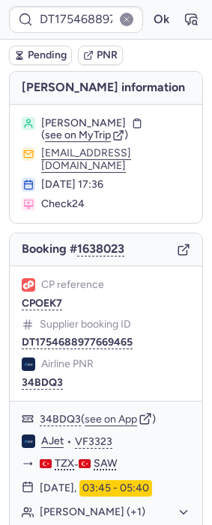
type input "CP6GT5"
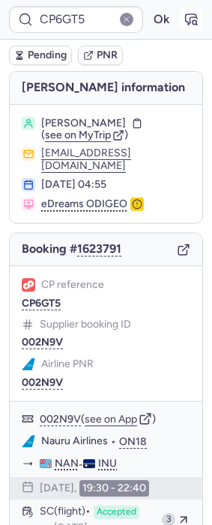
click at [186, 17] on icon "button" at bounding box center [191, 19] width 11 height 10
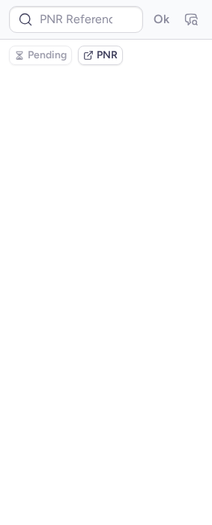
type input "CP6GT5"
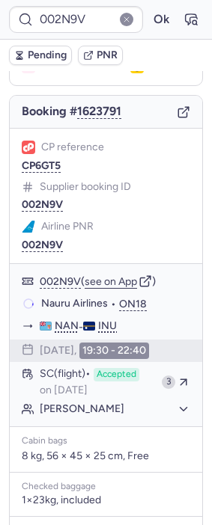
scroll to position [136, 0]
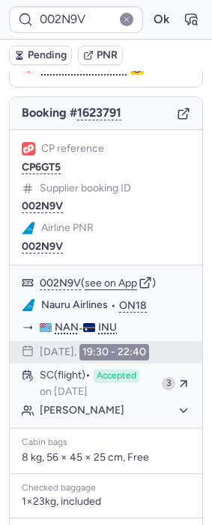
type input "CP6GT5"
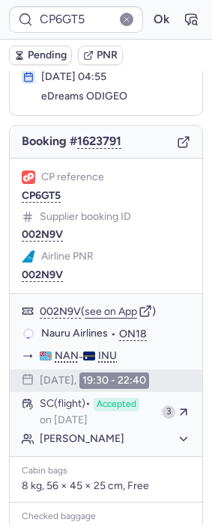
scroll to position [106, 0]
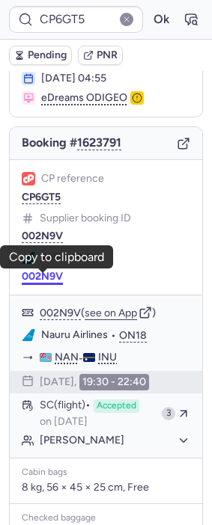
click at [48, 275] on button "002N9V" at bounding box center [42, 277] width 41 height 12
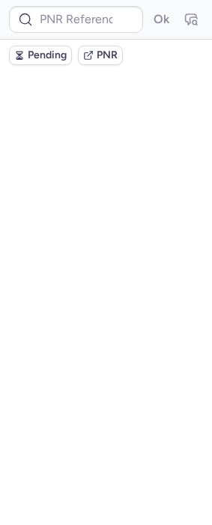
scroll to position [0, 0]
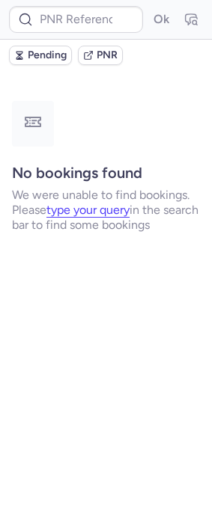
type input "DT1754688977669465"
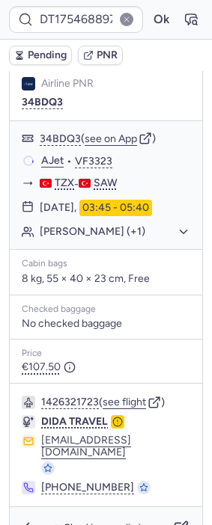
scroll to position [305, 0]
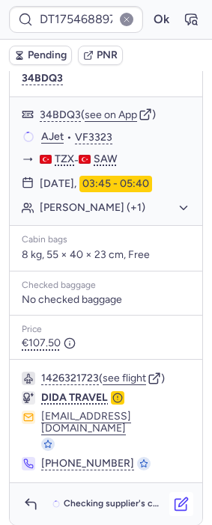
click at [177, 504] on button "button" at bounding box center [181, 505] width 24 height 24
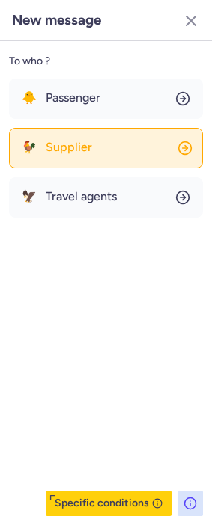
click at [103, 149] on button "🐓 Supplier" at bounding box center [106, 148] width 194 height 40
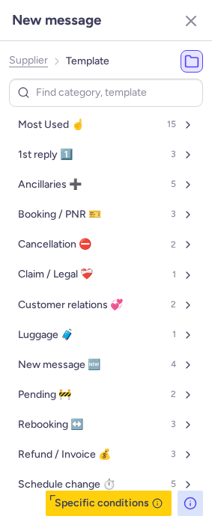
click at [35, 46] on div "Supplier Template Most Used ☝️ 15 1st reply 1️⃣ 3 Ancillaries ➕ 5 Booking / PNR…" at bounding box center [106, 283] width 212 height 484
click at [36, 55] on span "Supplier" at bounding box center [28, 61] width 39 height 12
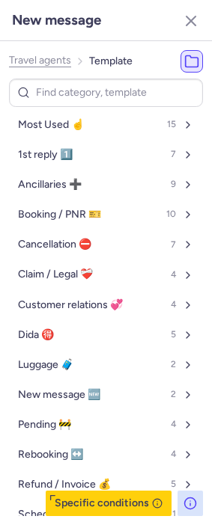
click at [36, 55] on span "Travel agents" at bounding box center [40, 61] width 62 height 12
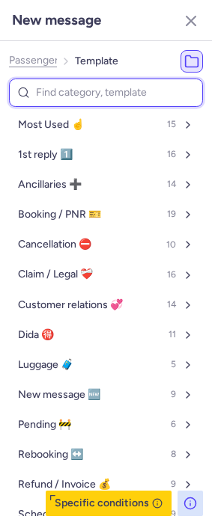
click at [68, 97] on input at bounding box center [106, 93] width 194 height 29
type input "can"
select select "en"
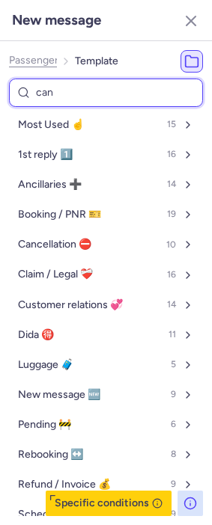
select select "en"
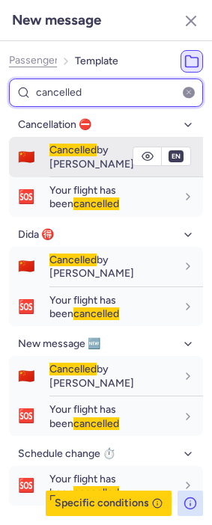
type input "cancelled"
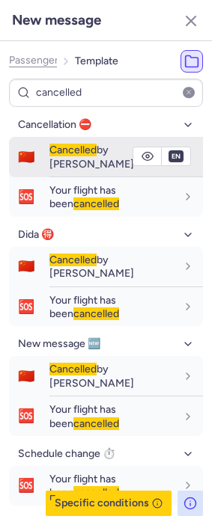
click at [46, 150] on button "🇨🇳 Cancelled by PAX" at bounding box center [106, 157] width 194 height 40
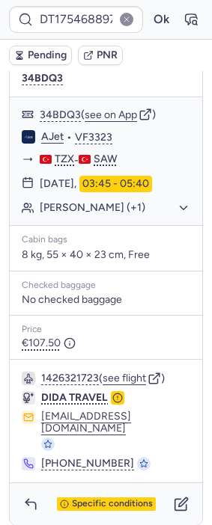
type input "CP6GT5"
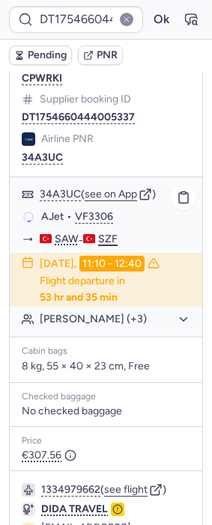
scroll to position [249, 0]
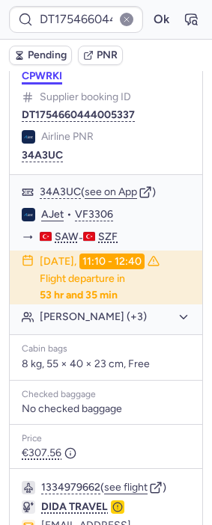
click at [51, 82] on button "CPWRKI" at bounding box center [42, 76] width 40 height 12
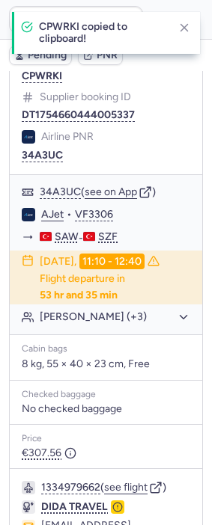
type input "CPWRKI"
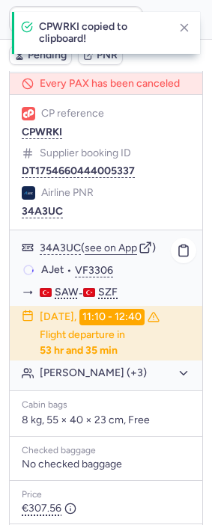
scroll to position [289, 0]
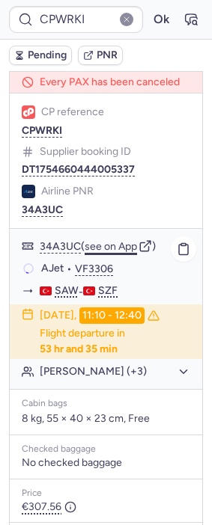
click at [112, 253] on button "see on App" at bounding box center [111, 247] width 52 height 12
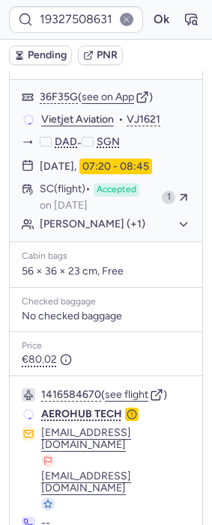
scroll to position [356, 0]
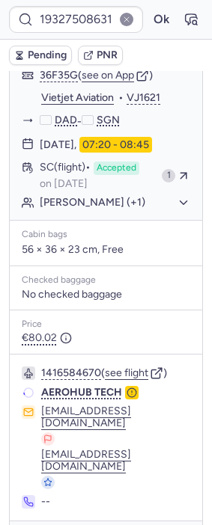
click at [126, 372] on div "1416584670 ( see flight )" at bounding box center [115, 373] width 149 height 13
click at [97, 330] on div "Price" at bounding box center [106, 325] width 168 height 10
click at [124, 379] on button "see flight" at bounding box center [126, 374] width 43 height 12
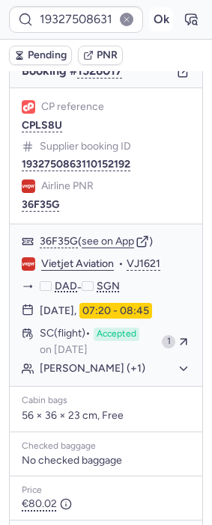
click at [149, 17] on button "Ok" at bounding box center [161, 19] width 24 height 24
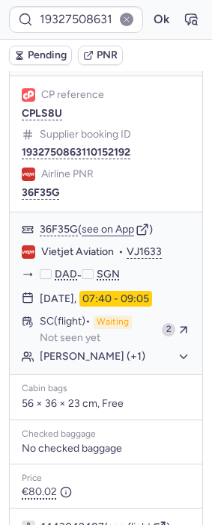
scroll to position [190, 0]
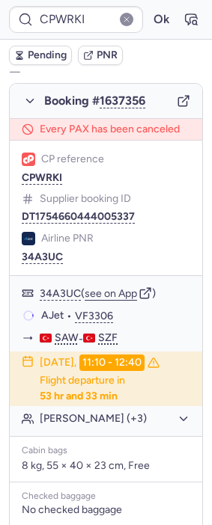
type input "CP6FCP"
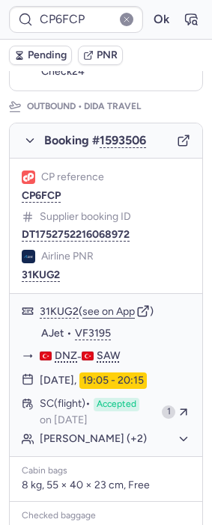
scroll to position [200, 0]
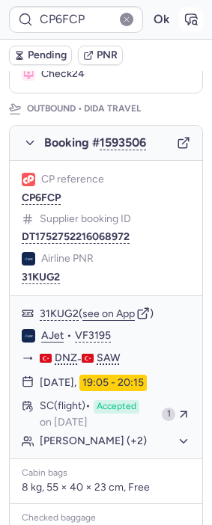
click at [184, 17] on icon "button" at bounding box center [190, 19] width 15 height 15
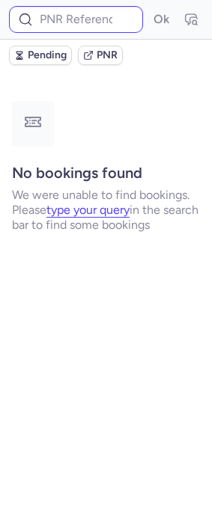
scroll to position [0, 0]
type input "CPWRKI"
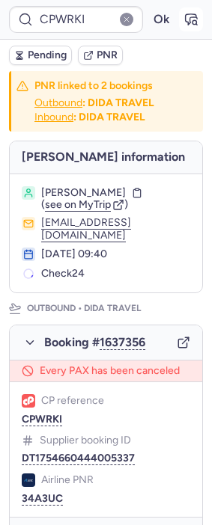
click at [186, 16] on icon "button" at bounding box center [191, 19] width 11 height 10
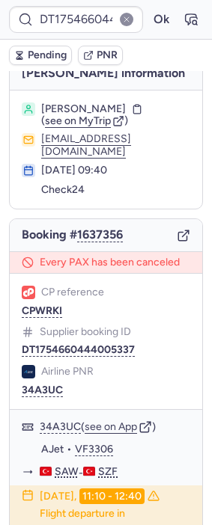
scroll to position [11, 0]
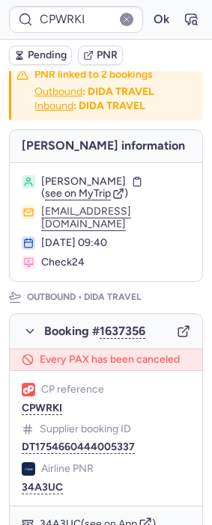
type input "DT1754660444005337"
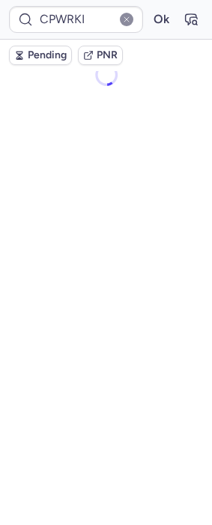
scroll to position [0, 0]
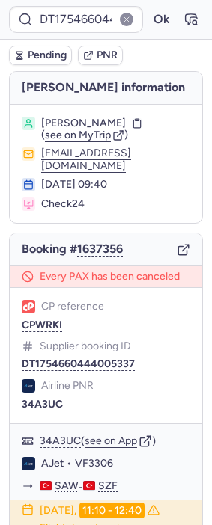
type input "CPWRKI"
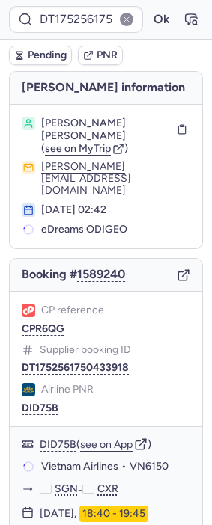
scroll to position [215, 0]
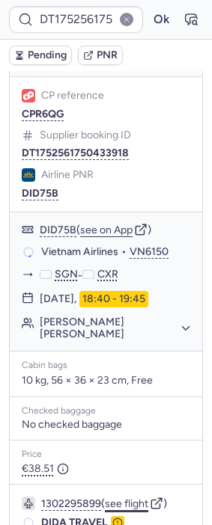
click at [136, 499] on button "see flight" at bounding box center [126, 505] width 43 height 12
click at [155, 19] on button "Ok" at bounding box center [161, 19] width 24 height 24
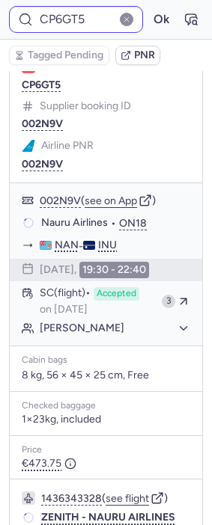
type input "CPDLMA"
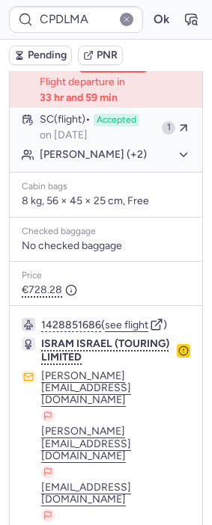
scroll to position [419, 0]
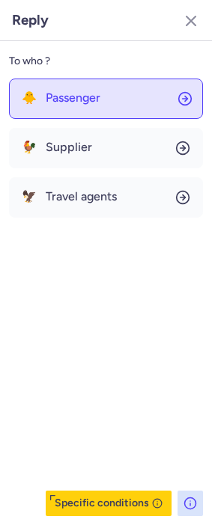
click at [82, 103] on span "Passenger" at bounding box center [73, 97] width 55 height 13
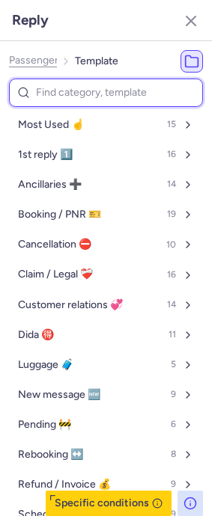
click at [64, 84] on input at bounding box center [106, 93] width 194 height 29
type input "lu"
select select "en"
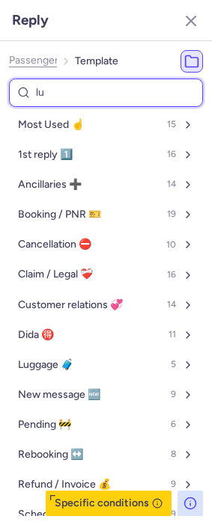
select select "en"
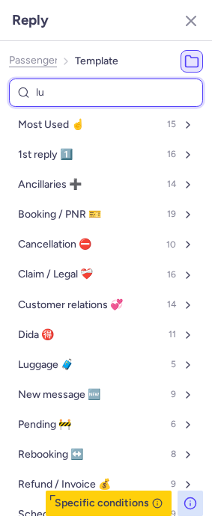
select select "en"
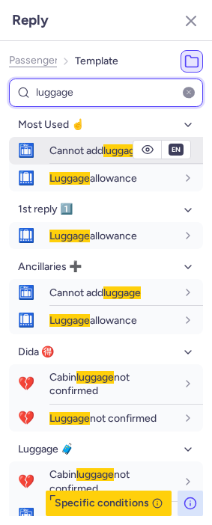
type input "luggage"
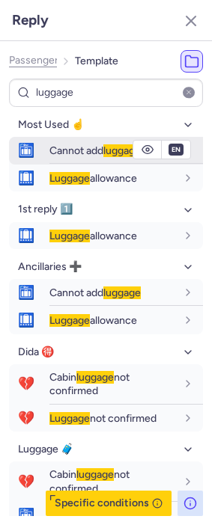
click at [58, 140] on div "Cannot add luggage" at bounding box center [125, 151] width 153 height 26
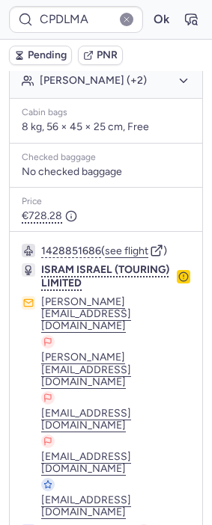
type input "CP6GT5"
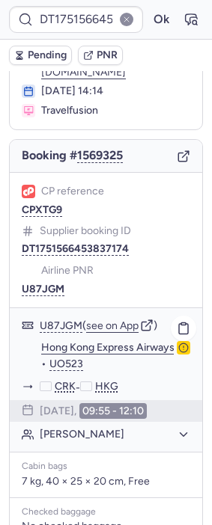
scroll to position [291, 0]
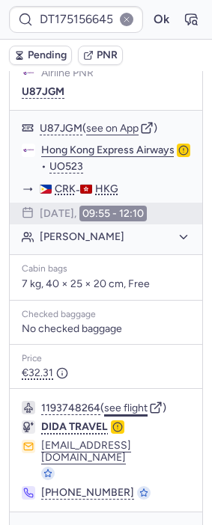
click at [128, 403] on button "see flight" at bounding box center [125, 409] width 43 height 12
click at [158, 16] on button "Ok" at bounding box center [161, 19] width 24 height 24
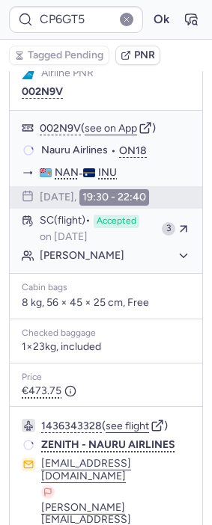
type input "CPDLMA"
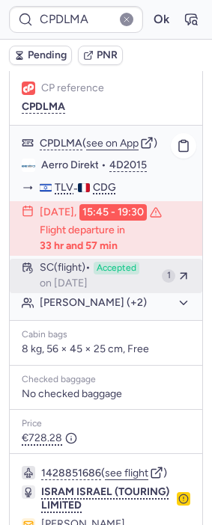
scroll to position [419, 0]
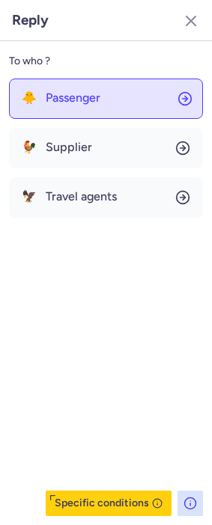
click at [84, 88] on button "🐥 Passenger" at bounding box center [106, 99] width 194 height 40
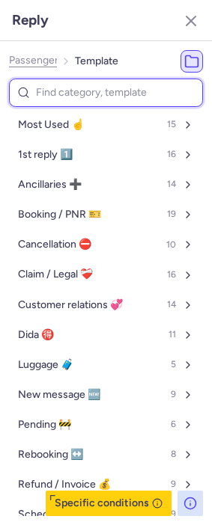
click at [70, 91] on input at bounding box center [106, 93] width 194 height 29
type input "lu"
select select "en"
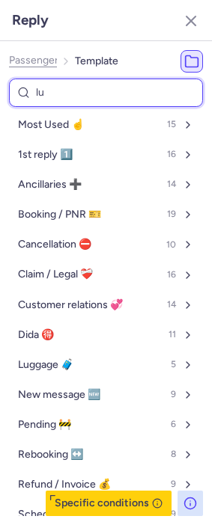
select select "en"
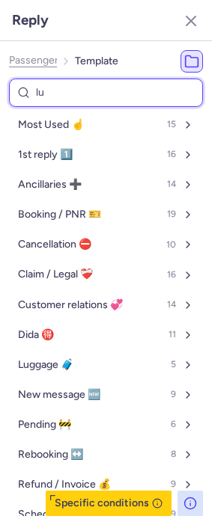
select select "en"
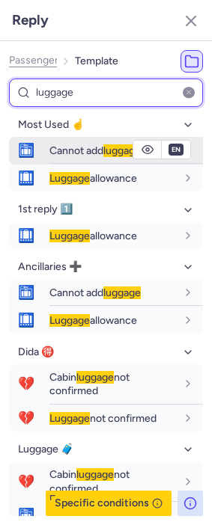
type input "luggage"
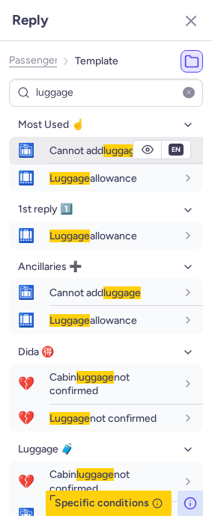
click at [70, 141] on div "Cannot add luggage" at bounding box center [125, 151] width 153 height 26
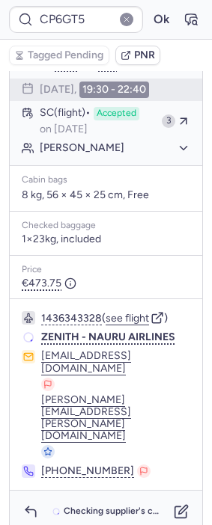
type input "CP5AIL"
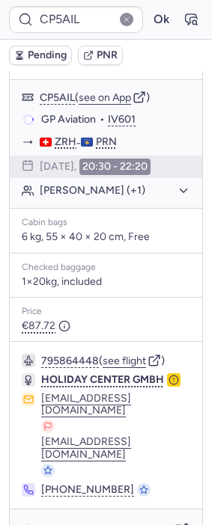
scroll to position [256, 0]
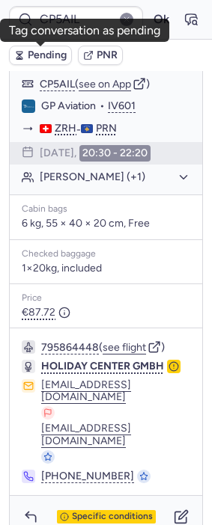
click at [46, 52] on span "Pending" at bounding box center [47, 55] width 39 height 12
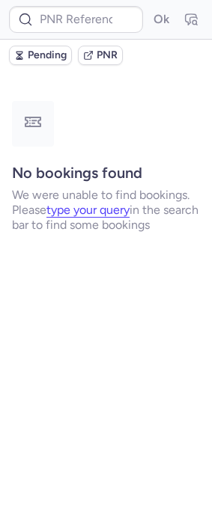
scroll to position [0, 0]
type input "CP5AIL"
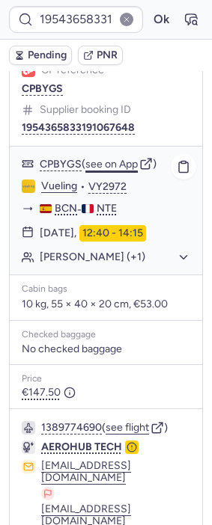
scroll to position [223, 0]
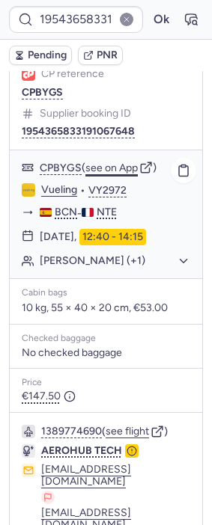
click at [126, 162] on button "see on App" at bounding box center [111, 168] width 52 height 12
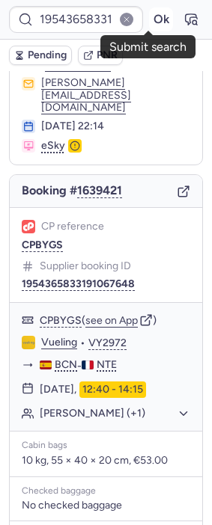
click at [149, 20] on button "Ok" at bounding box center [161, 19] width 24 height 24
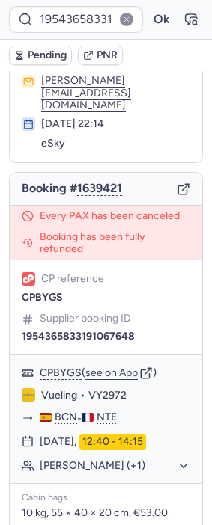
scroll to position [70, 0]
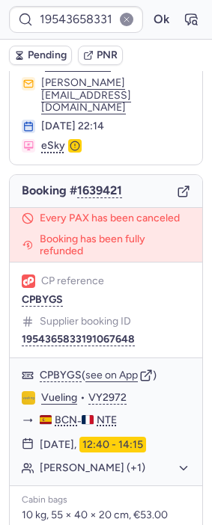
type input "CP5AIL"
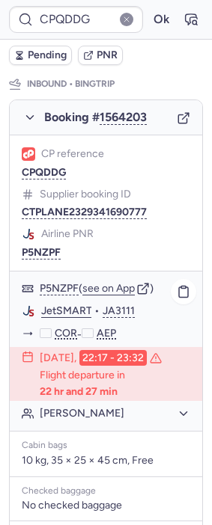
scroll to position [1019, 0]
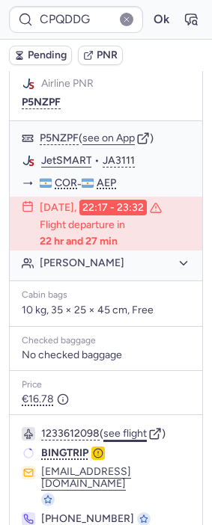
click at [129, 428] on button "see flight" at bounding box center [124, 434] width 43 height 12
click at [124, 415] on div "1233612098 ( see flight ) BINGTRIP cs@bingtrip.com +86 10 8479 1811" at bounding box center [106, 476] width 192 height 123
click at [120, 428] on button "see flight" at bounding box center [124, 434] width 43 height 12
click at [149, 19] on button "Ok" at bounding box center [161, 19] width 24 height 24
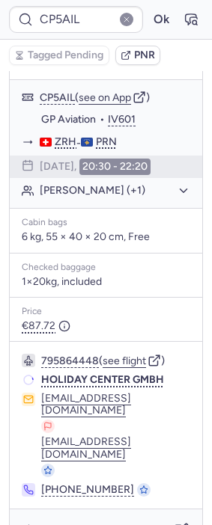
type input "CPVVID"
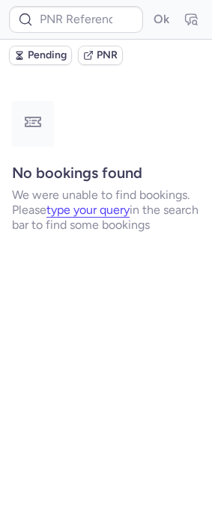
scroll to position [0, 0]
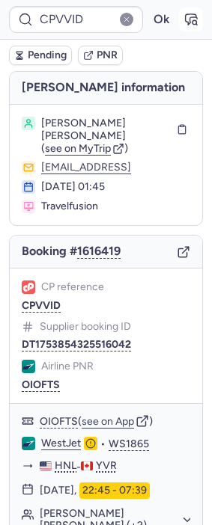
click at [186, 14] on icon "button" at bounding box center [191, 19] width 11 height 10
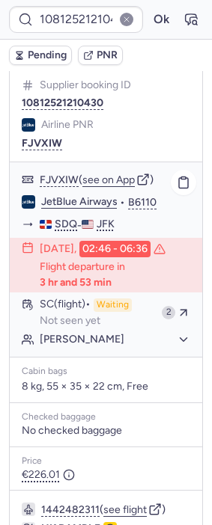
scroll to position [497, 0]
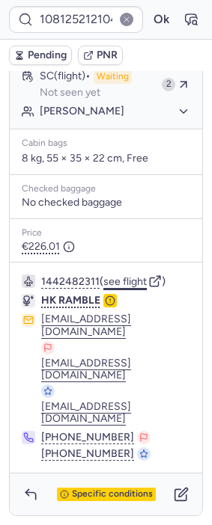
click at [130, 288] on button "see flight" at bounding box center [124, 282] width 43 height 12
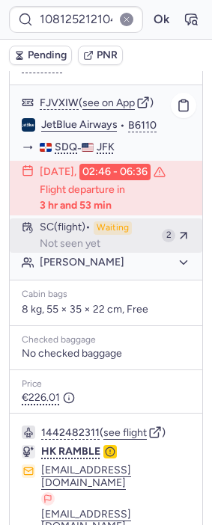
scroll to position [313, 0]
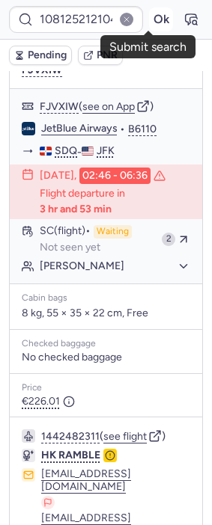
click at [149, 17] on button "Ok" at bounding box center [161, 19] width 24 height 24
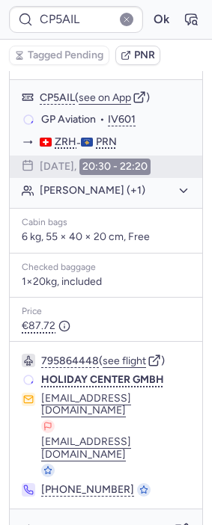
scroll to position [256, 0]
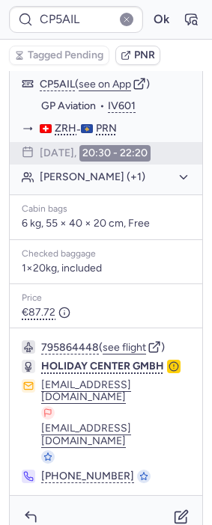
type input "CP4KJG"
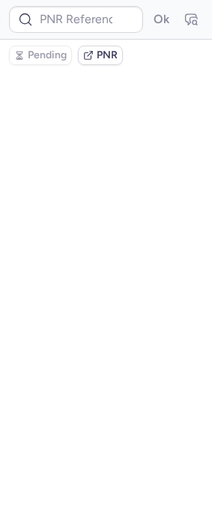
scroll to position [0, 0]
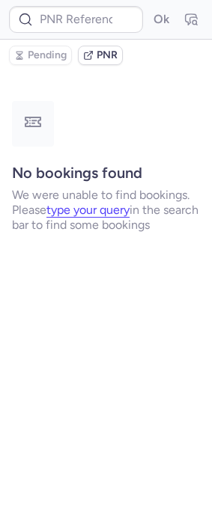
type input "CP4KJG"
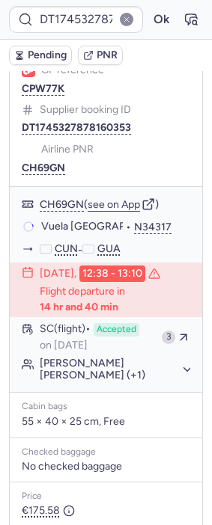
scroll to position [216, 0]
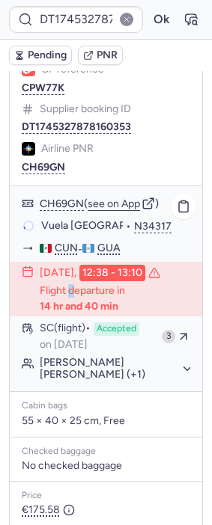
click at [67, 312] on p "Flight departure in 14 hr and 40 min" at bounding box center [115, 298] width 150 height 29
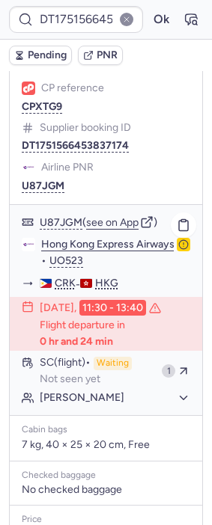
scroll to position [372, 0]
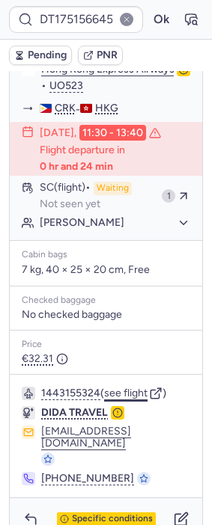
click at [127, 395] on button "see flight" at bounding box center [125, 394] width 43 height 12
click at [138, 20] on form "DT1751566453837174 Ok" at bounding box center [106, 19] width 194 height 27
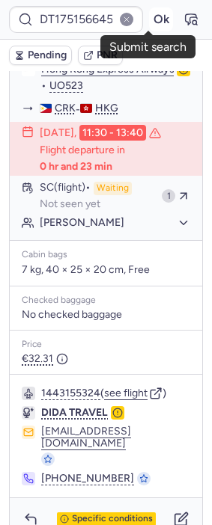
click at [149, 20] on button "Ok" at bounding box center [161, 19] width 24 height 24
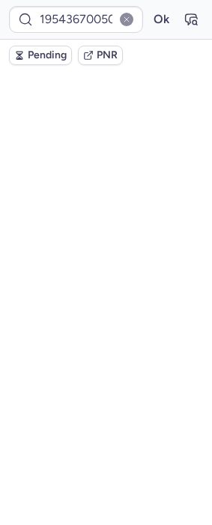
scroll to position [0, 0]
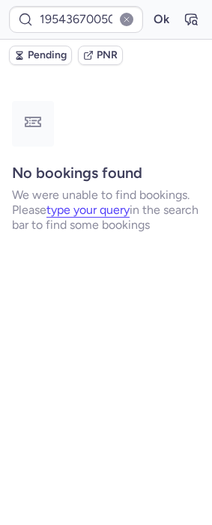
type input "CP4KJG"
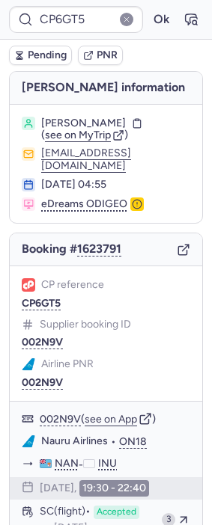
type input "002N9V"
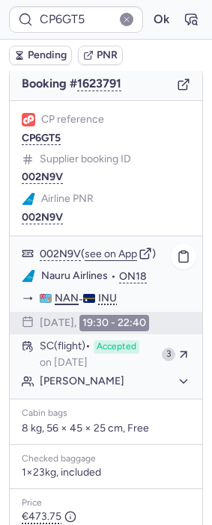
scroll to position [166, 0]
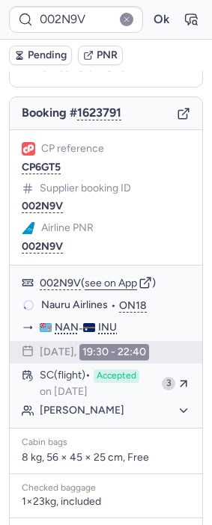
type input "CP6GT5"
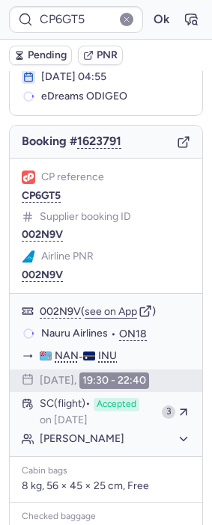
scroll to position [106, 0]
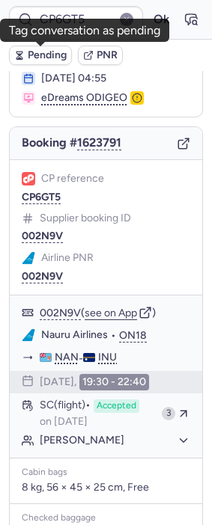
click at [46, 49] on button "Pending" at bounding box center [40, 55] width 63 height 19
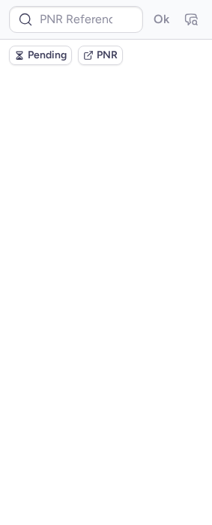
scroll to position [0, 0]
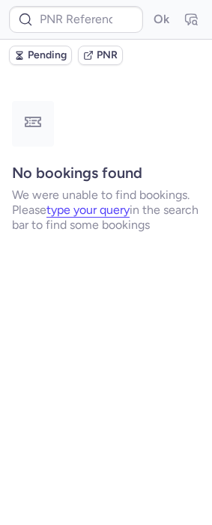
type input "CPOEK7"
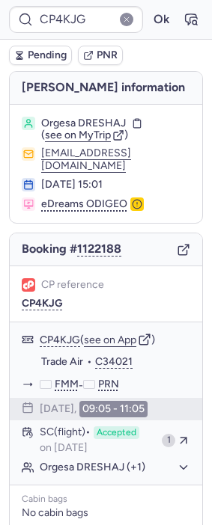
type input "CPI9X9"
type input "CP5AIL"
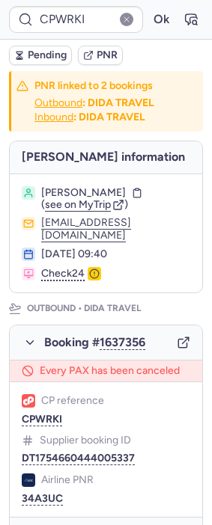
type input "CP4KJG"
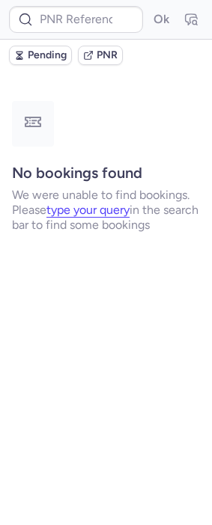
type input "CP4KJG"
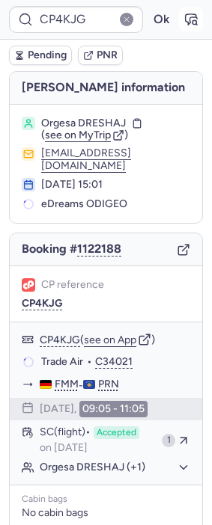
click at [192, 20] on icon "button" at bounding box center [194, 22] width 4 height 4
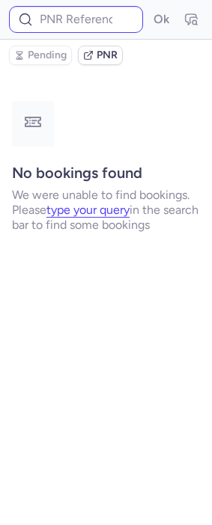
type input "CP4KJG"
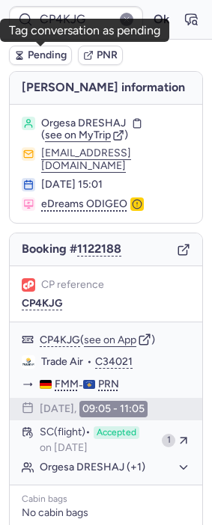
click at [28, 61] on span "Pending" at bounding box center [47, 55] width 39 height 12
